Goal: Task Accomplishment & Management: Use online tool/utility

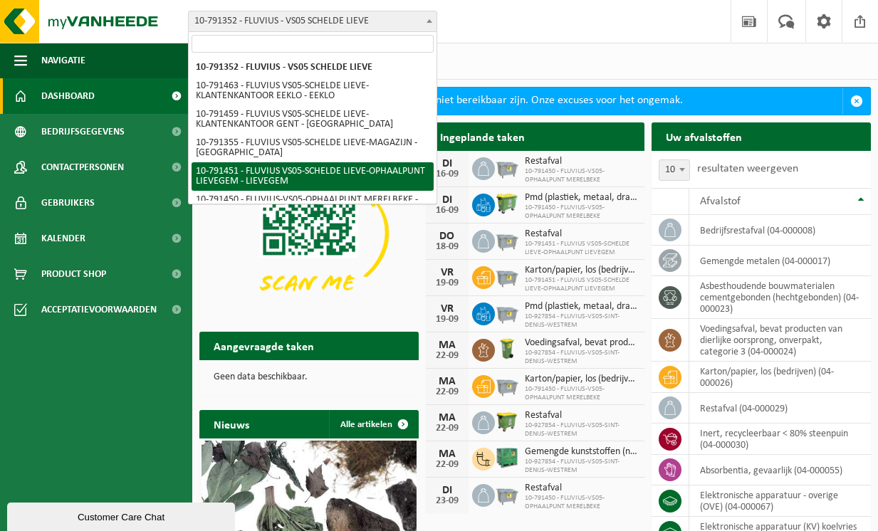
select select "30217"
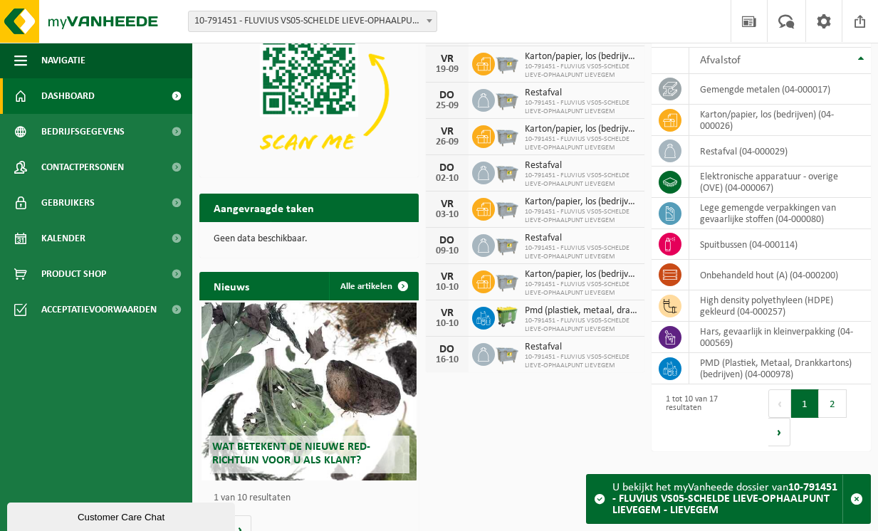
scroll to position [66, 0]
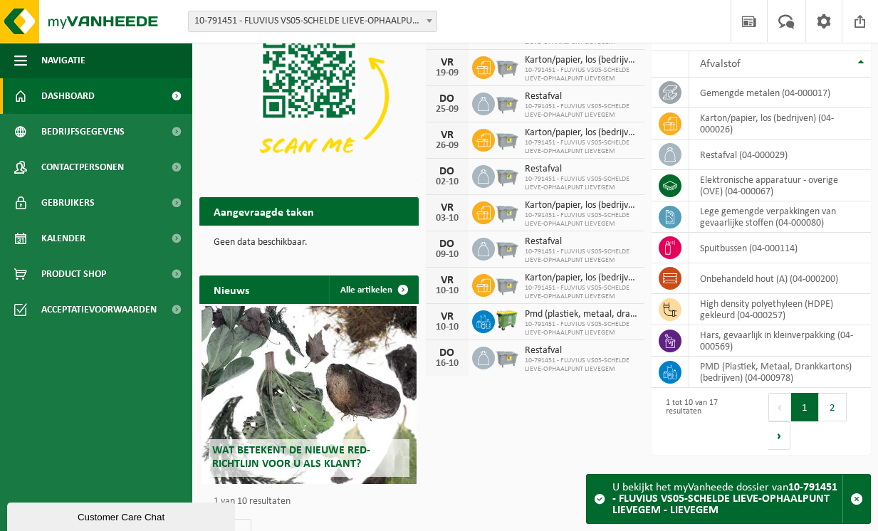
click at [329, 206] on div "Aangevraagde taken Toon de aangevraagde taken" at bounding box center [308, 211] width 219 height 28
click at [330, 206] on div "Aangevraagde taken Toon de aangevraagde taken" at bounding box center [308, 211] width 219 height 28
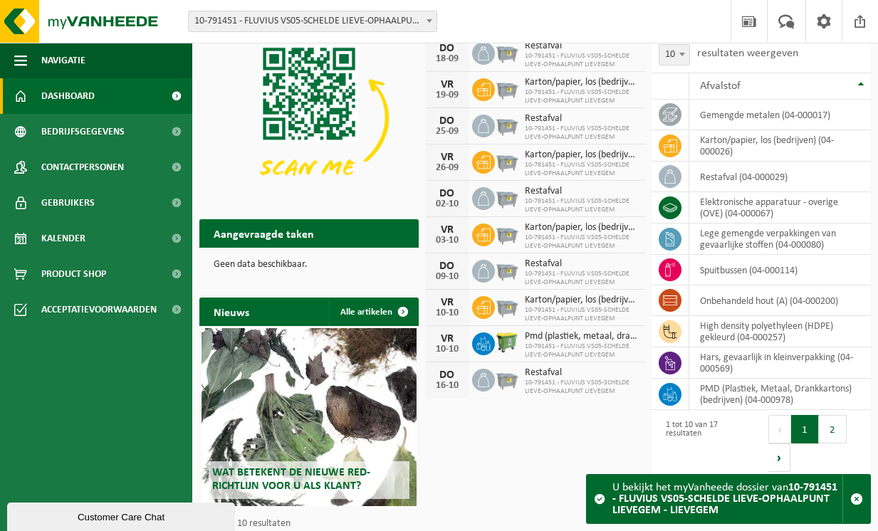
scroll to position [0, 0]
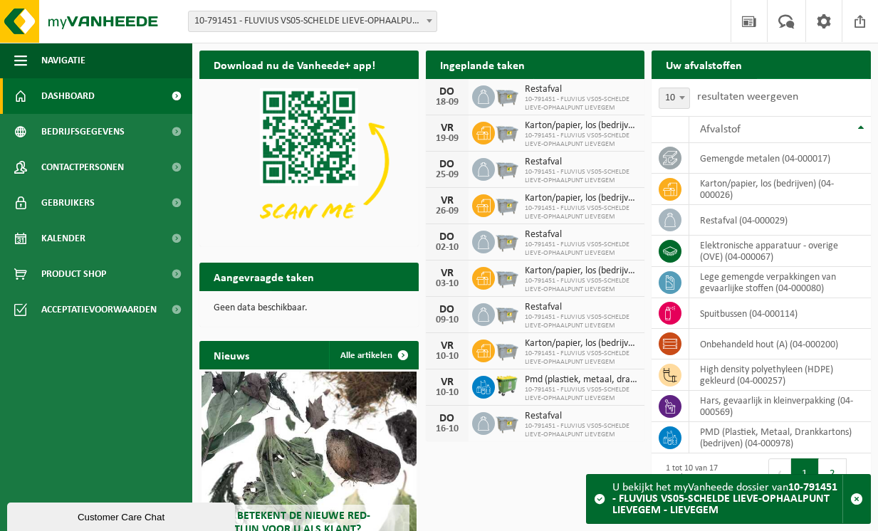
click at [852, 78] on span at bounding box center [855, 92] width 28 height 28
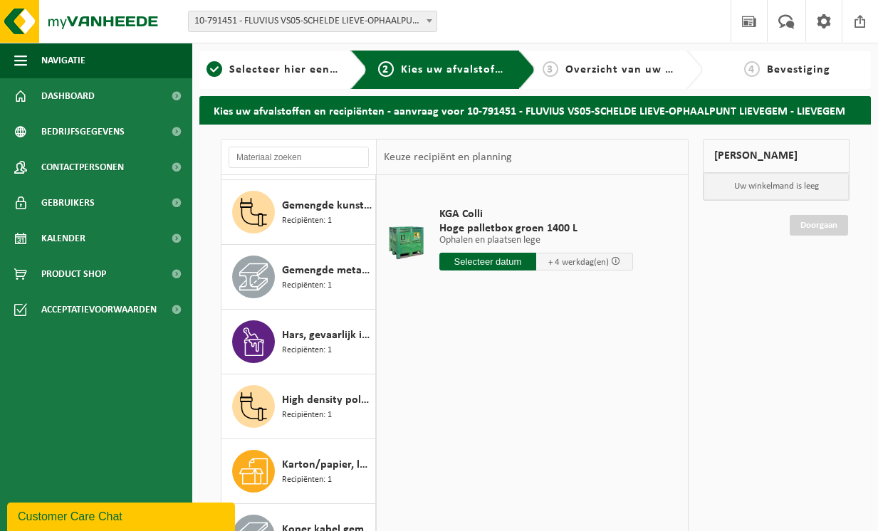
scroll to position [167, 0]
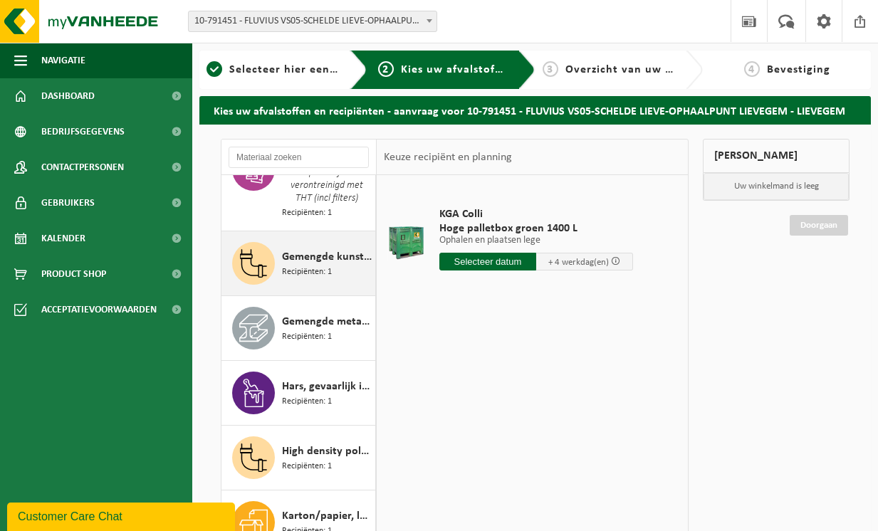
click at [308, 266] on span "Recipiënten: 1" at bounding box center [307, 273] width 50 height 14
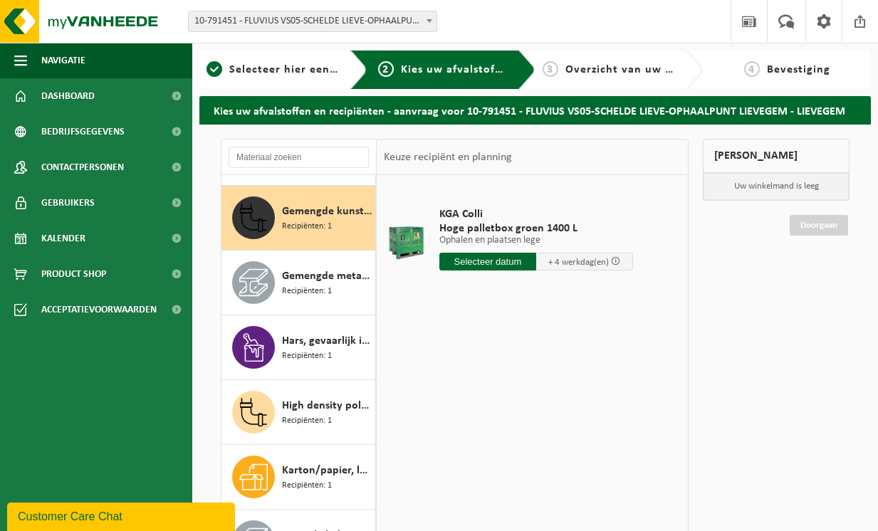
scroll to position [220, 0]
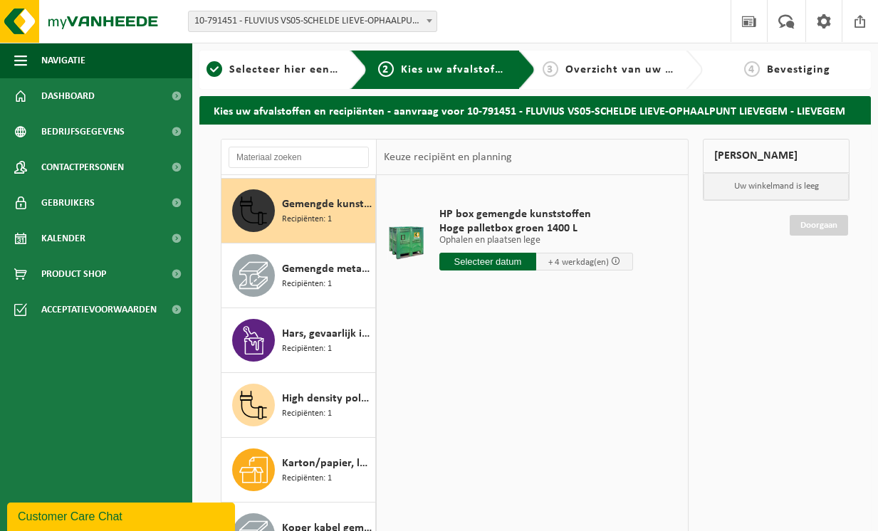
click at [495, 263] on input "text" at bounding box center [487, 262] width 97 height 18
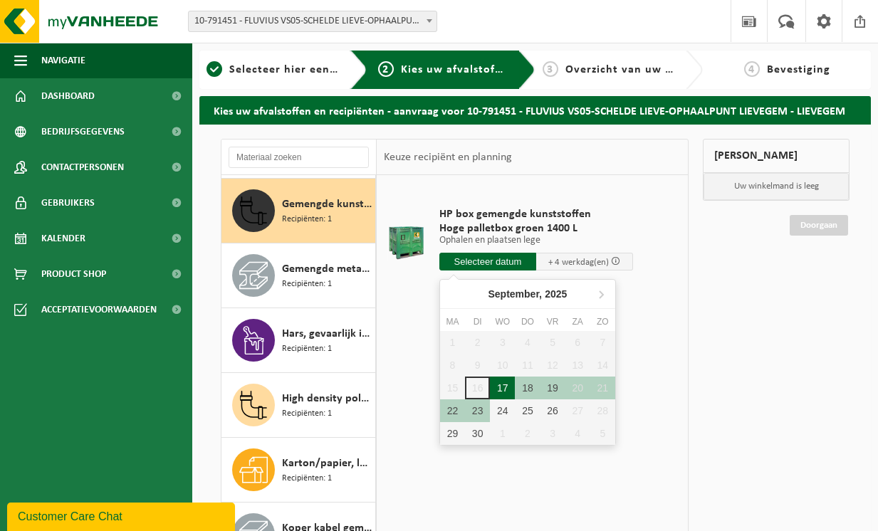
click at [503, 391] on div "17" at bounding box center [502, 388] width 25 height 23
type input "Van 2025-09-17"
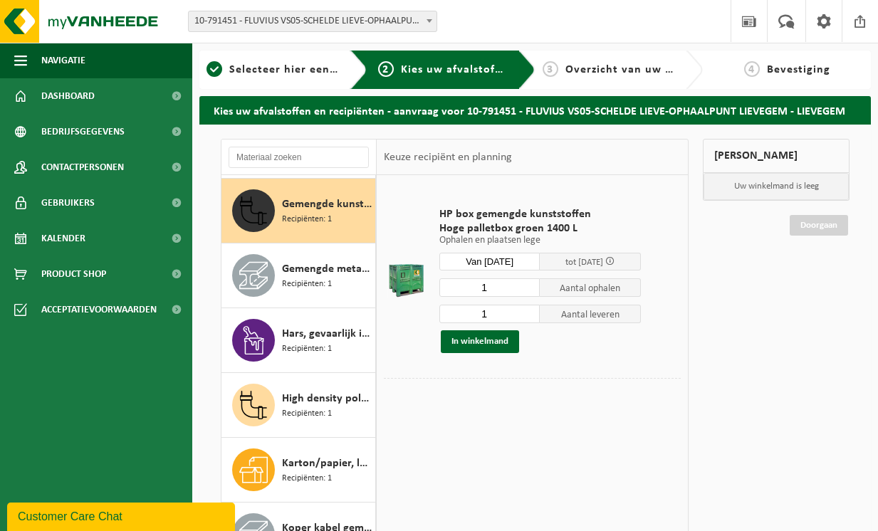
click at [498, 342] on button "In winkelmand" at bounding box center [480, 341] width 78 height 23
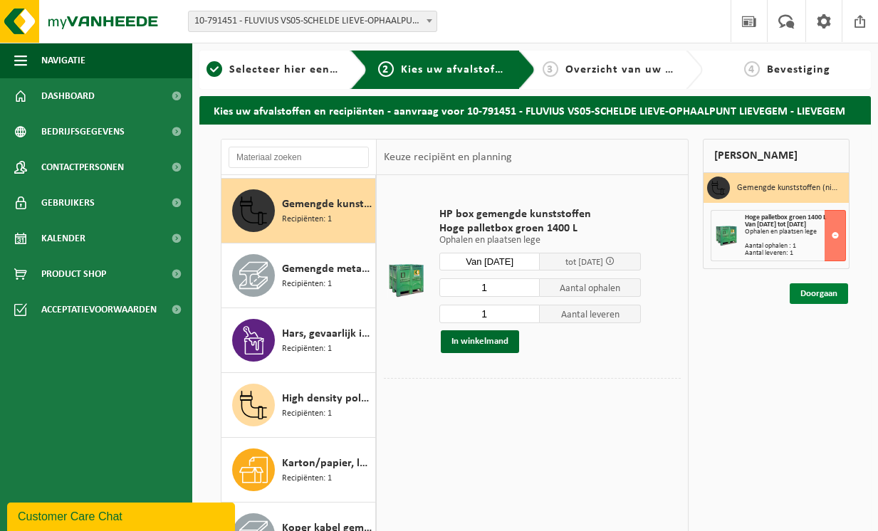
click at [829, 295] on link "Doorgaan" at bounding box center [819, 293] width 58 height 21
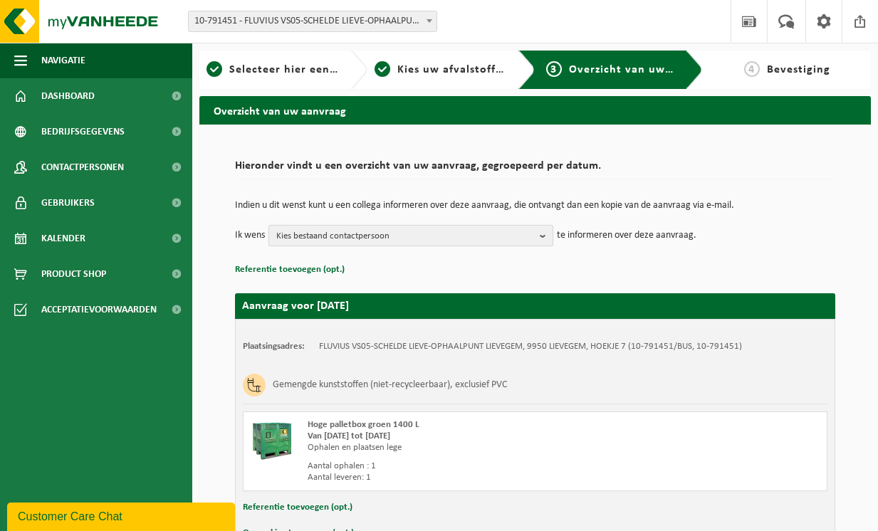
click at [546, 238] on b "button" at bounding box center [546, 236] width 13 height 20
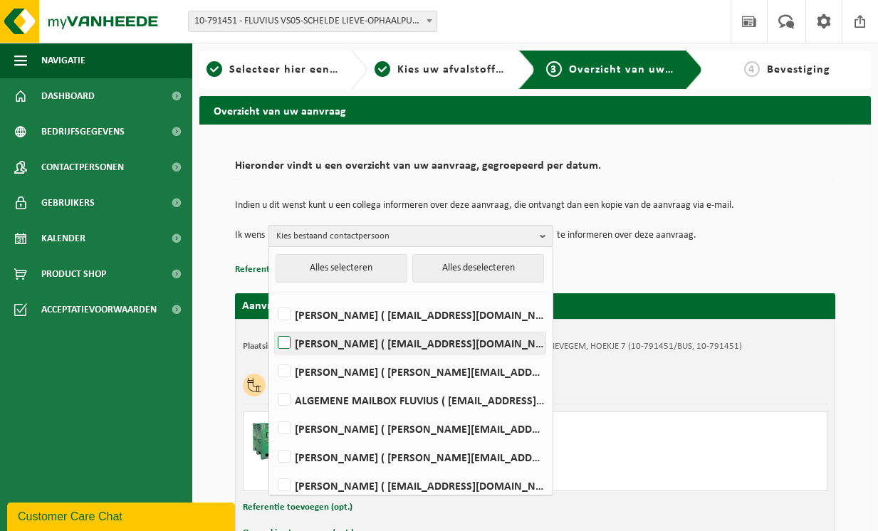
click at [289, 345] on label "JASKA DE TAVERNIER ( jaska.detavernier@fluvius.be )" at bounding box center [410, 342] width 271 height 21
click at [273, 325] on input "JASKA DE TAVERNIER ( jaska.detavernier@fluvius.be )" at bounding box center [272, 325] width 1 height 1
checkbox input "true"
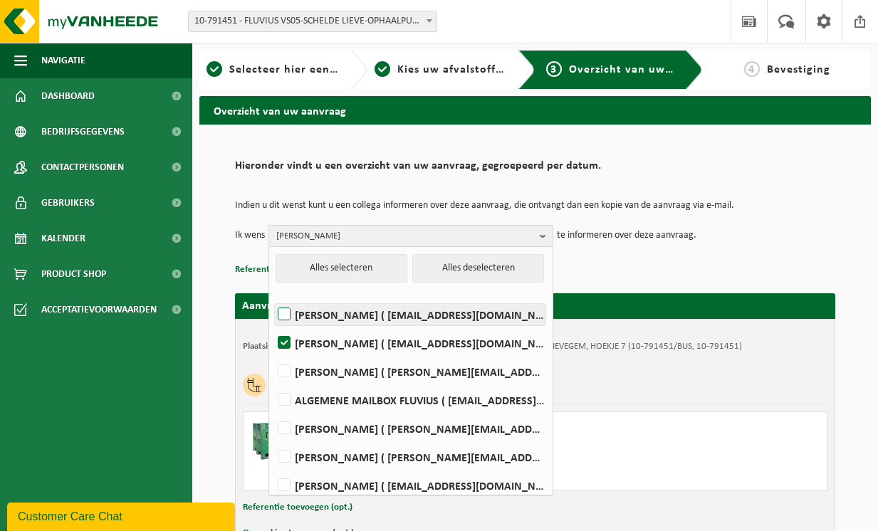
click at [284, 311] on label "TINEKE DE GRAVE ( angent@fluvius.be )" at bounding box center [410, 314] width 271 height 21
click at [273, 297] on input "TINEKE DE GRAVE ( angent@fluvius.be )" at bounding box center [272, 296] width 1 height 1
checkbox input "true"
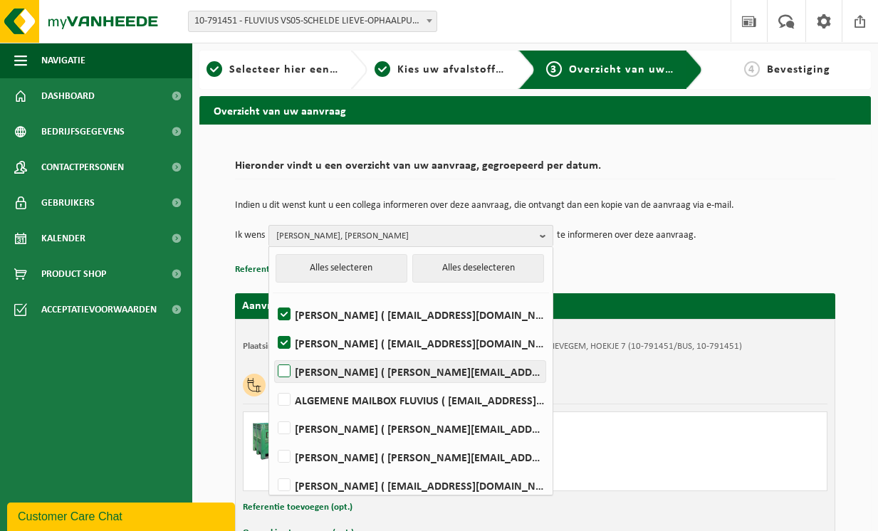
click at [283, 366] on label "Nathalie Deraedt ( nathalie.deraedt@fluvius.be )" at bounding box center [410, 371] width 271 height 21
click at [273, 354] on input "Nathalie Deraedt ( nathalie.deraedt@fluvius.be )" at bounding box center [272, 353] width 1 height 1
checkbox input "true"
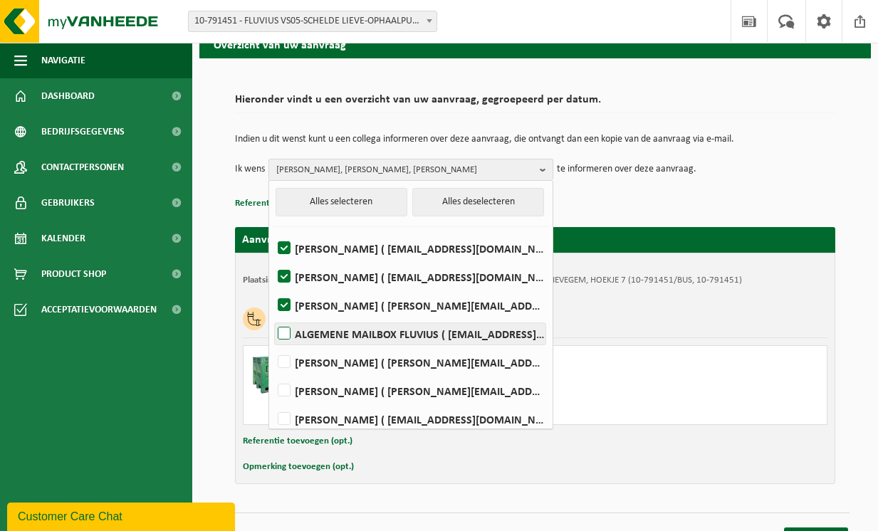
scroll to position [91, 0]
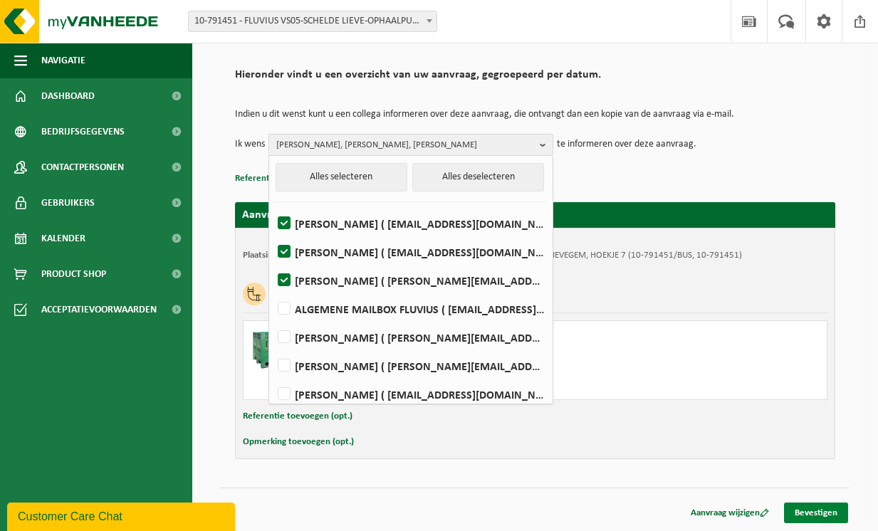
click at [826, 513] on link "Bevestigen" at bounding box center [816, 513] width 64 height 21
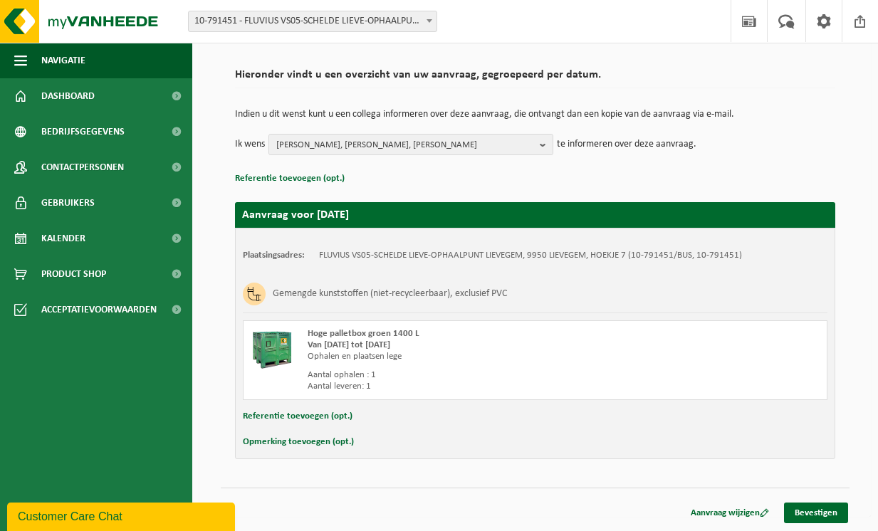
click at [819, 517] on link "Bevestigen" at bounding box center [816, 513] width 64 height 21
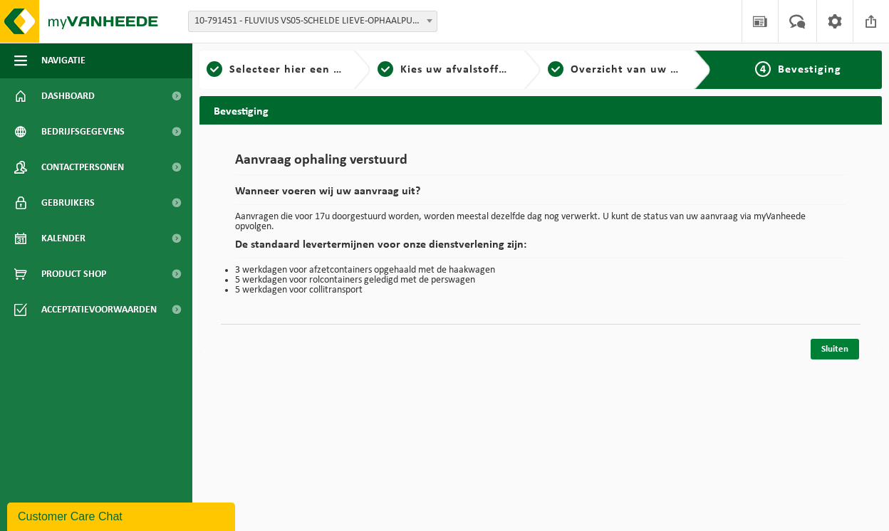
click at [839, 348] on link "Sluiten" at bounding box center [834, 349] width 48 height 21
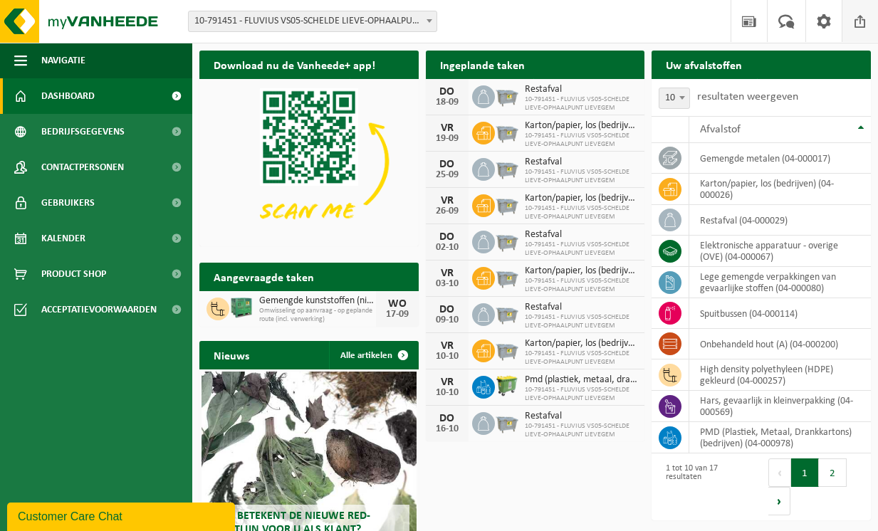
click at [862, 21] on span at bounding box center [859, 21] width 21 height 42
